Goal: Information Seeking & Learning: Learn about a topic

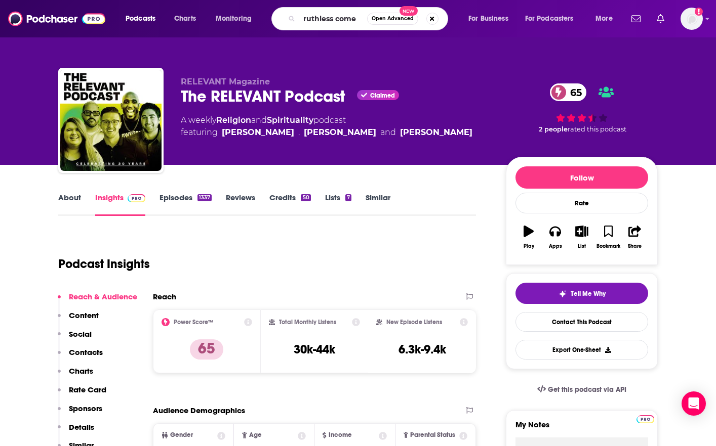
type input "ruthless [PERSON_NAME]"
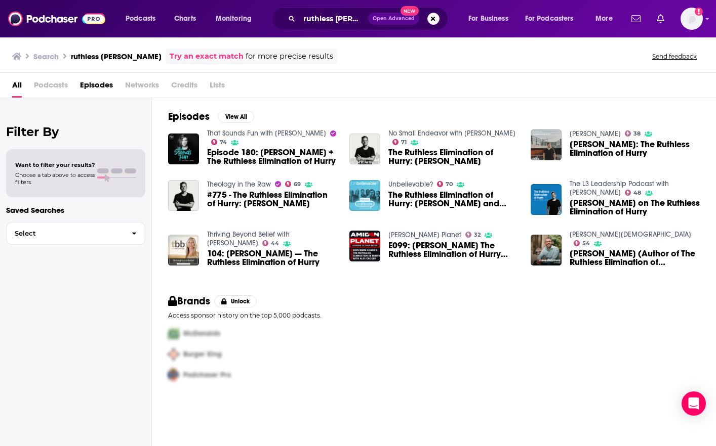
click at [305, 153] on span "Episode 180: [PERSON_NAME] + The Ruthless Elimination of Hurry" at bounding box center [272, 156] width 130 height 17
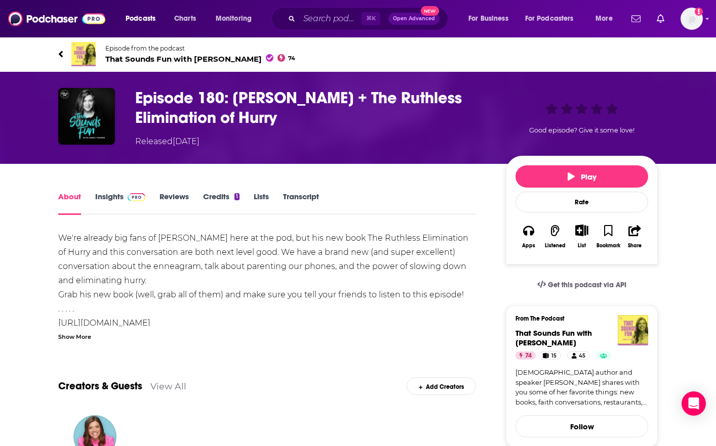
click at [115, 196] on link "Insights" at bounding box center [120, 203] width 50 height 23
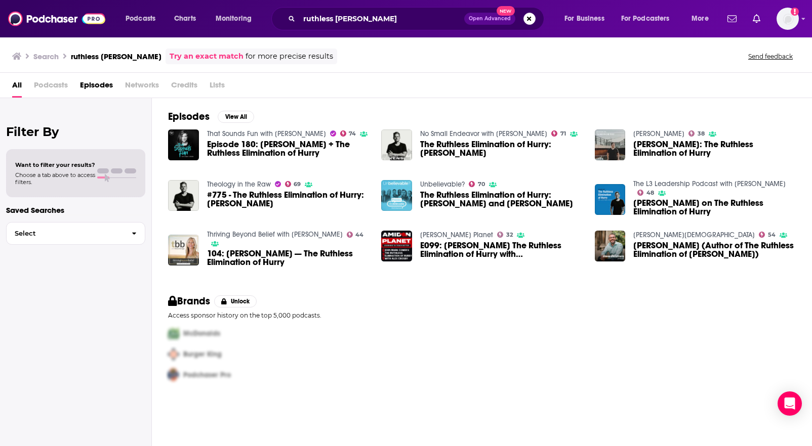
click at [500, 197] on span "The Ruthless Elimination of Hurry: [PERSON_NAME] and [PERSON_NAME]" at bounding box center [501, 199] width 162 height 17
click at [270, 193] on span "#775 - The Ruthless Elimination of Hurry: [PERSON_NAME]" at bounding box center [288, 199] width 162 height 17
click at [688, 248] on span "[PERSON_NAME] (Author of The Ruthless Elimination of [PERSON_NAME])" at bounding box center [714, 249] width 162 height 17
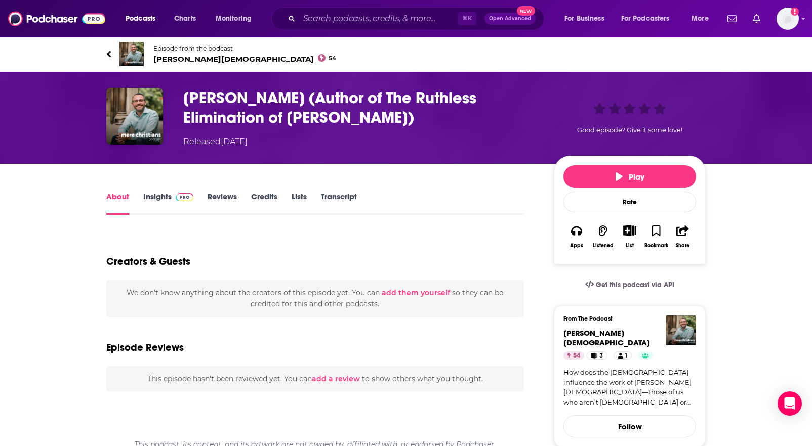
click at [156, 196] on link "Insights" at bounding box center [168, 203] width 50 height 23
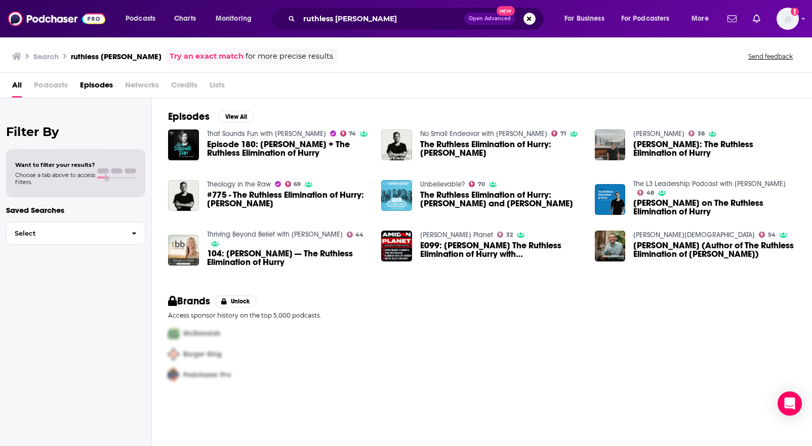
click at [271, 255] on span "104: [PERSON_NAME] — The Ruthless Elimination of Hurry" at bounding box center [288, 258] width 162 height 17
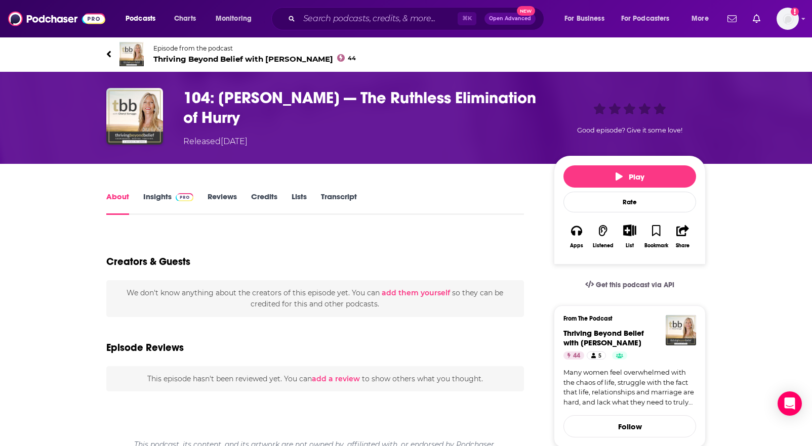
click at [160, 195] on link "Insights" at bounding box center [168, 203] width 50 height 23
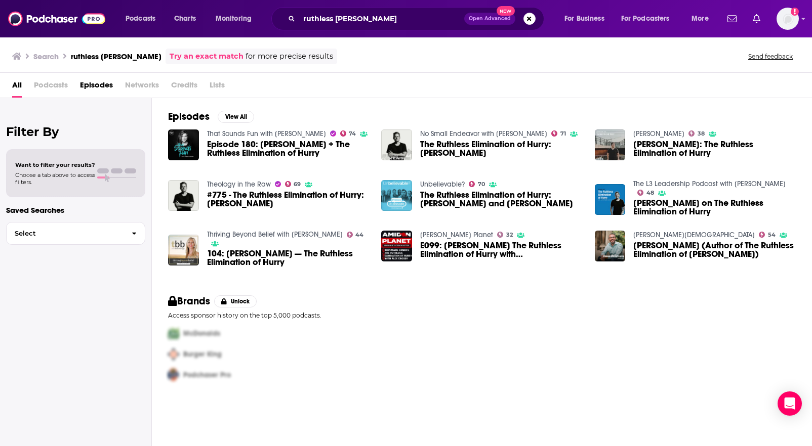
click at [472, 196] on span "The Ruthless Elimination of Hurry: [PERSON_NAME] and [PERSON_NAME]" at bounding box center [501, 199] width 162 height 17
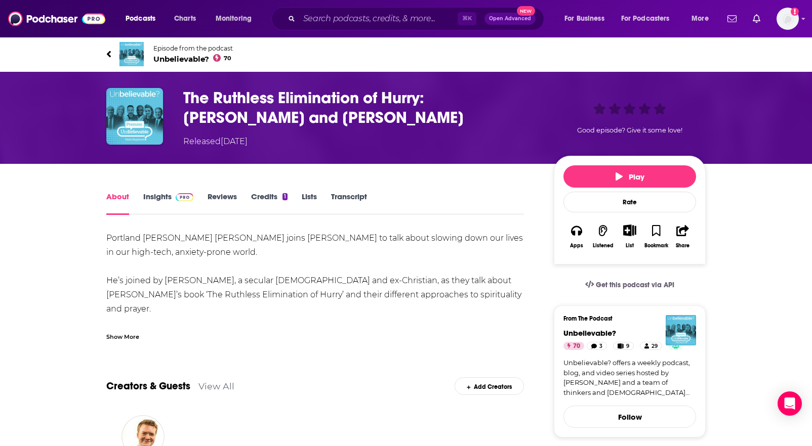
click at [155, 196] on link "Insights" at bounding box center [168, 203] width 50 height 23
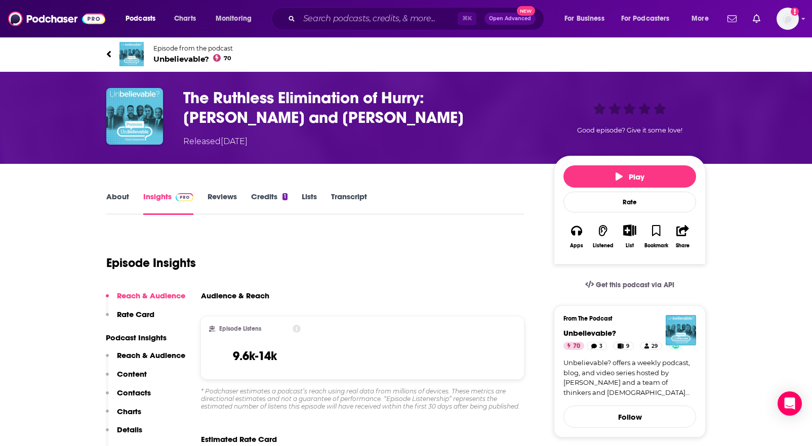
click at [118, 198] on link "About" at bounding box center [117, 203] width 23 height 23
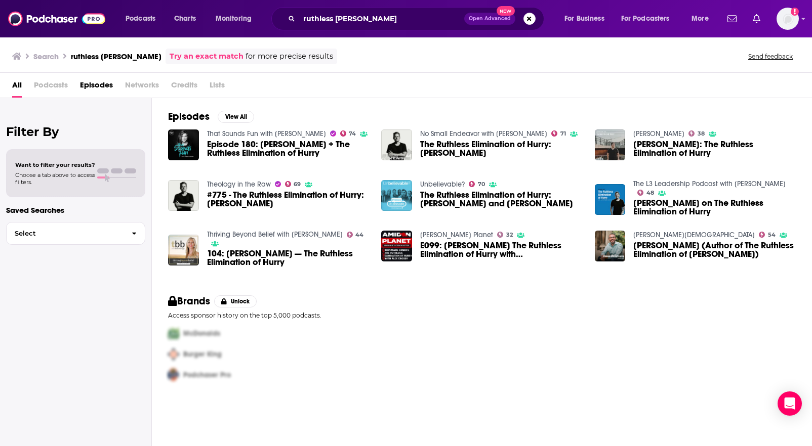
click at [455, 141] on span "The Ruthless Elimination of Hurry: [PERSON_NAME]" at bounding box center [501, 148] width 162 height 17
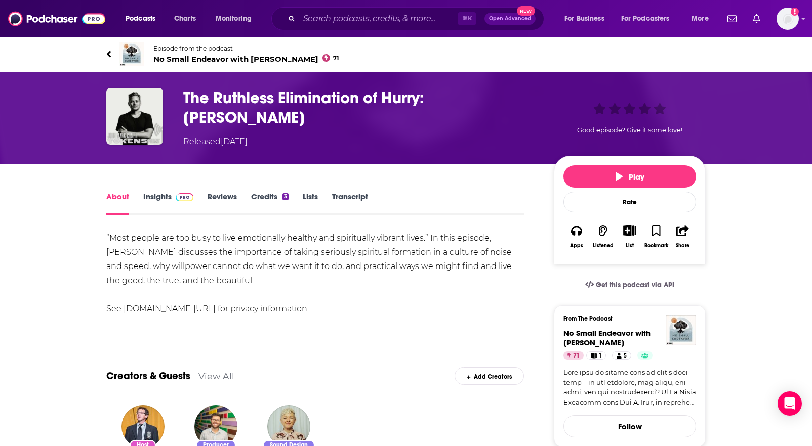
click at [155, 194] on link "Insights" at bounding box center [168, 203] width 50 height 23
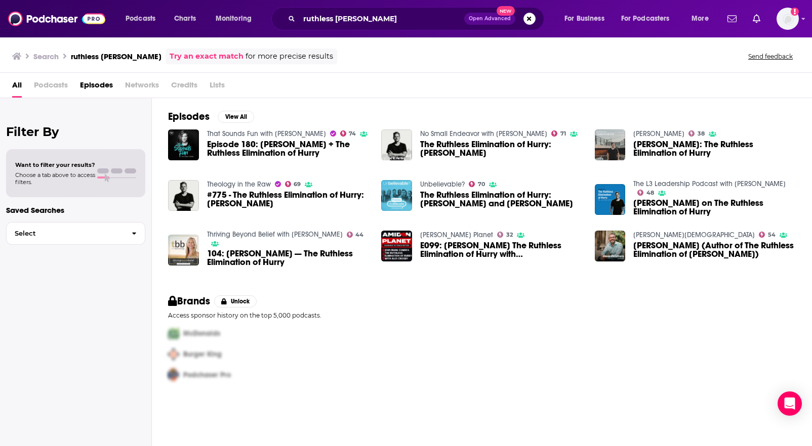
click at [462, 142] on span "The Ruthless Elimination of Hurry: [PERSON_NAME]" at bounding box center [501, 148] width 162 height 17
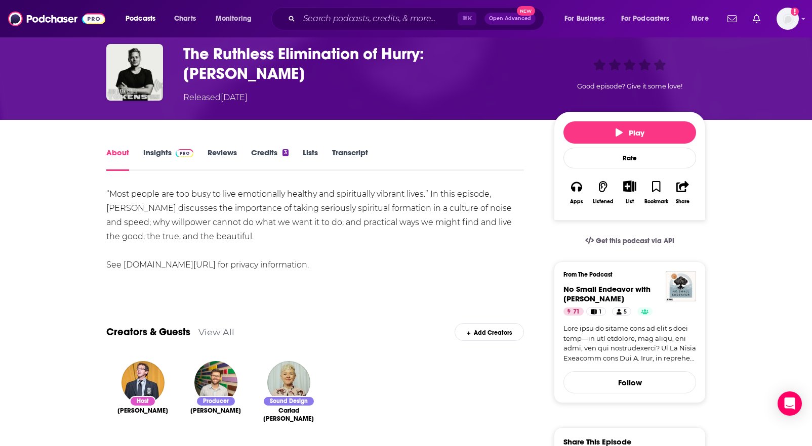
scroll to position [13, 0]
